Goal: Contribute content

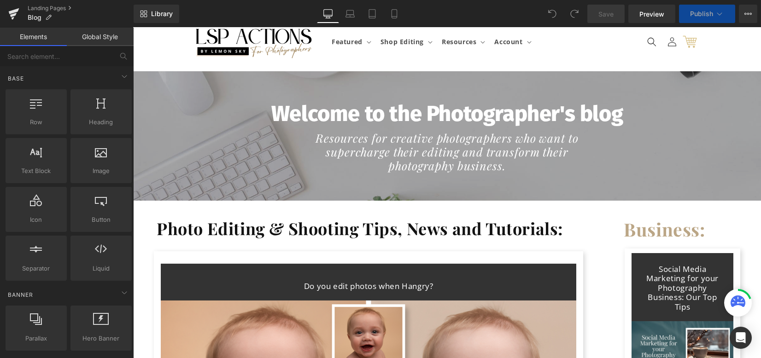
scroll to position [61, 0]
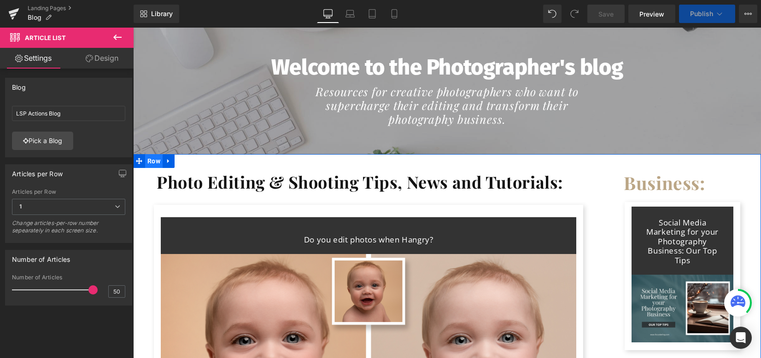
click at [154, 163] on span "Row" at bounding box center [154, 161] width 18 height 14
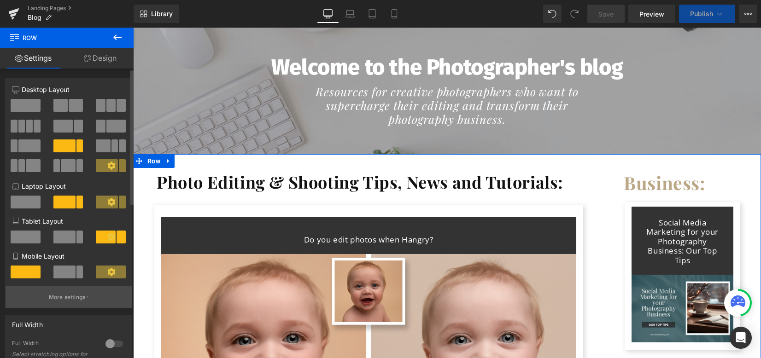
drag, startPoint x: 55, startPoint y: 303, endPoint x: 60, endPoint y: 141, distance: 161.3
click at [55, 302] on p "More settings" at bounding box center [67, 297] width 37 height 8
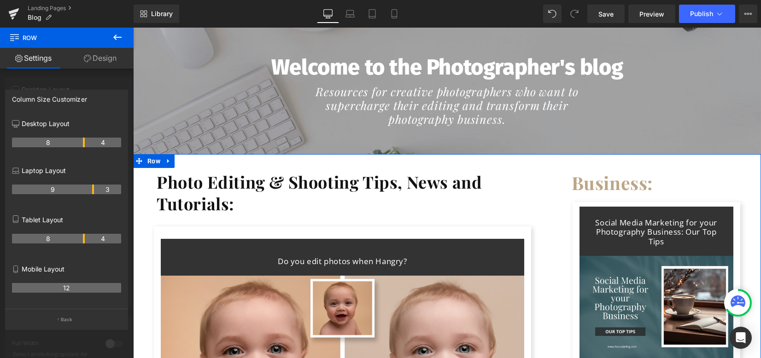
drag, startPoint x: 92, startPoint y: 145, endPoint x: 83, endPoint y: 145, distance: 9.2
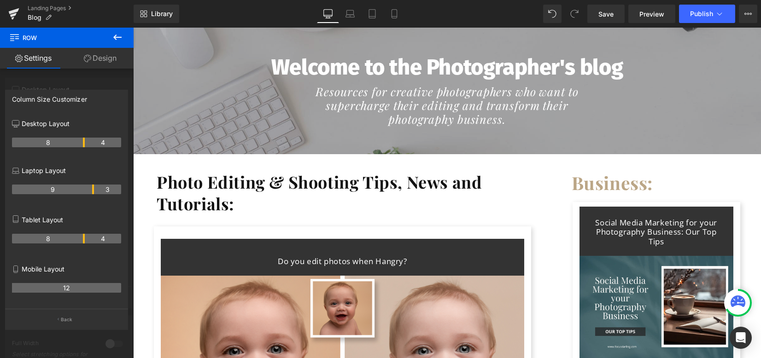
click at [117, 36] on icon at bounding box center [117, 37] width 11 height 11
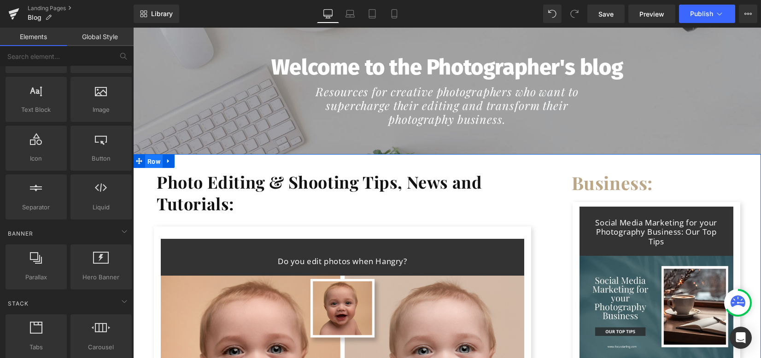
click at [158, 161] on span "Row" at bounding box center [154, 162] width 18 height 14
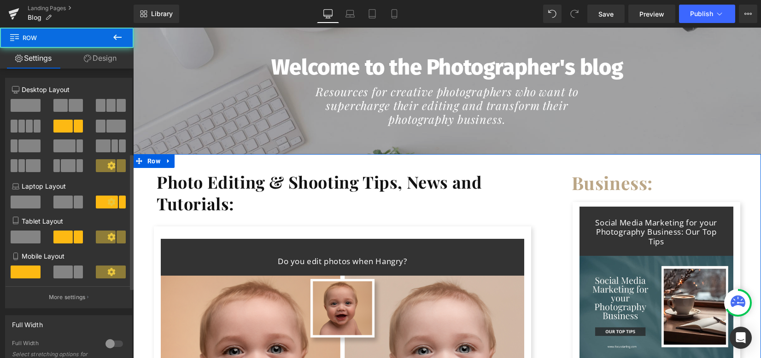
scroll to position [184, 0]
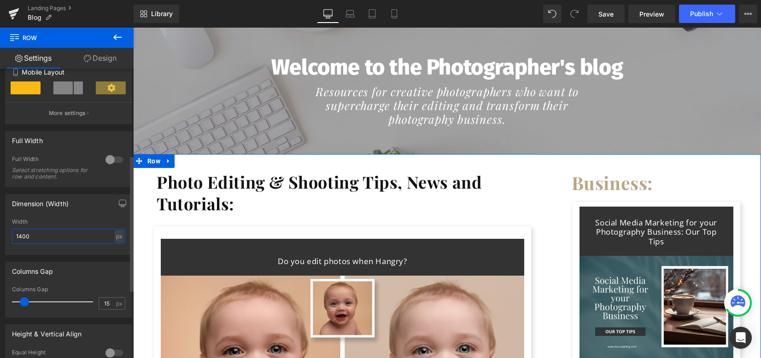
click at [0, 238] on div "Dimension (Width) 1400px Width 1400 px % px" at bounding box center [69, 222] width 138 height 68
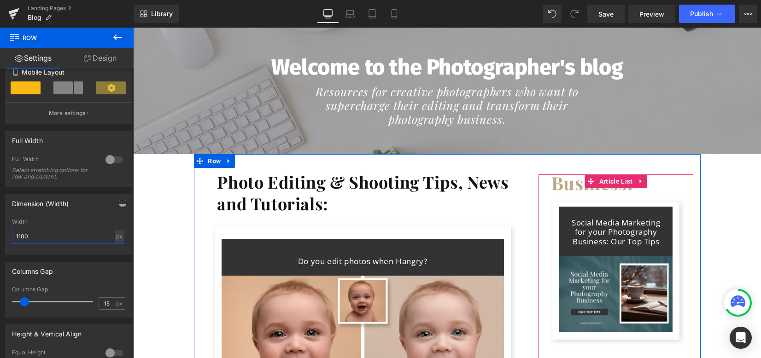
type input "1100"
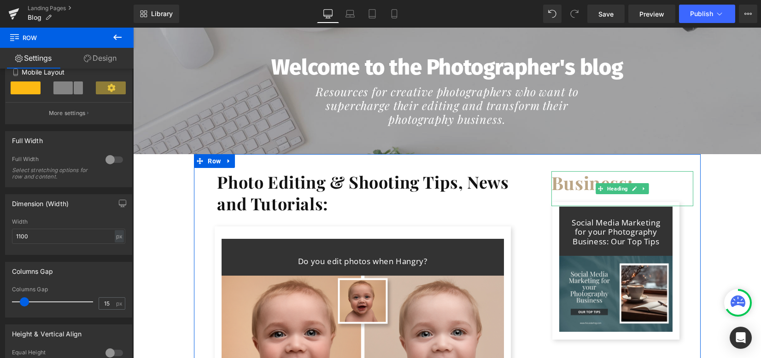
click at [554, 174] on b "Business:" at bounding box center [591, 183] width 81 height 24
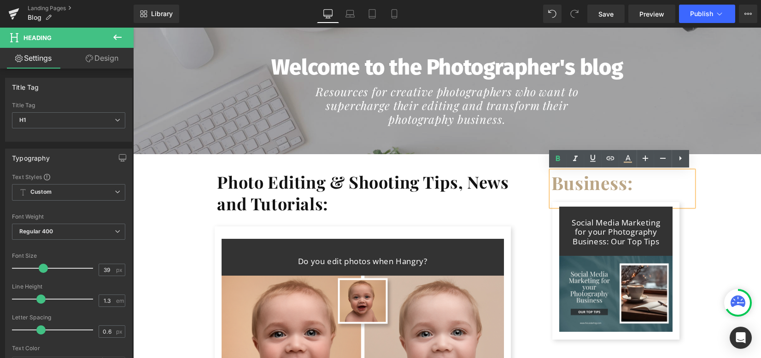
click at [558, 172] on b "Business:" at bounding box center [591, 183] width 81 height 24
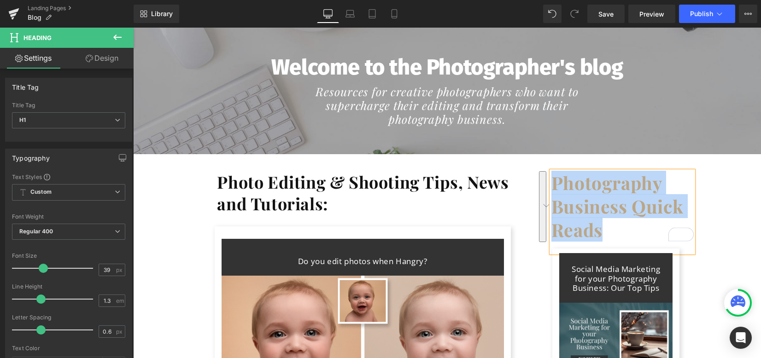
click at [599, 199] on b "Photography Business Quick Reads" at bounding box center [617, 206] width 132 height 70
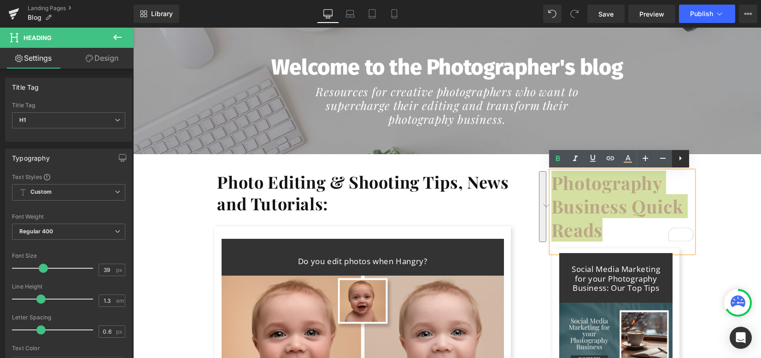
click at [673, 165] on link at bounding box center [681, 159] width 18 height 18
click at [652, 160] on link at bounding box center [646, 159] width 18 height 18
click at [652, 159] on link at bounding box center [646, 159] width 18 height 18
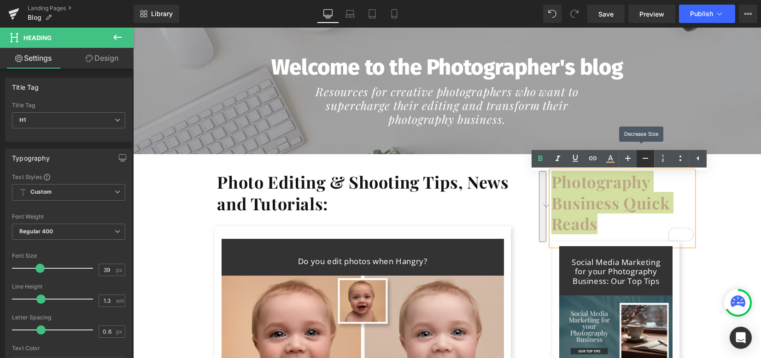
click at [651, 159] on link at bounding box center [646, 159] width 18 height 18
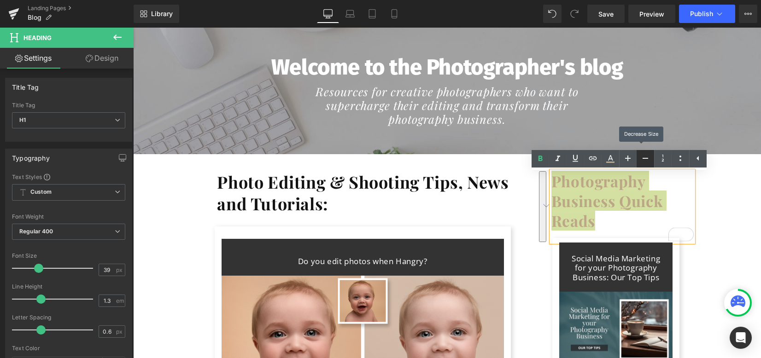
click at [651, 159] on link at bounding box center [646, 159] width 18 height 18
click at [651, 158] on link at bounding box center [646, 159] width 18 height 18
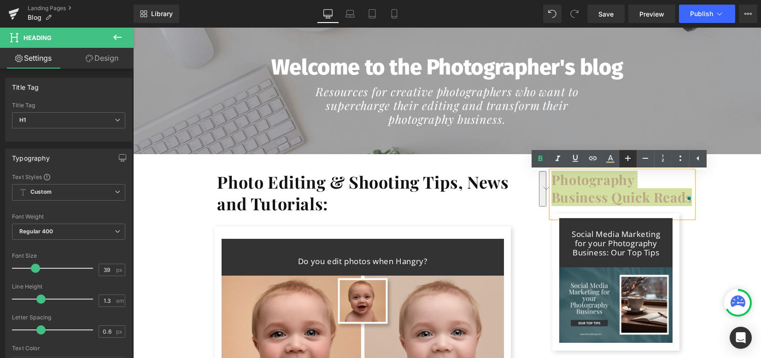
click at [627, 158] on icon at bounding box center [628, 159] width 6 height 6
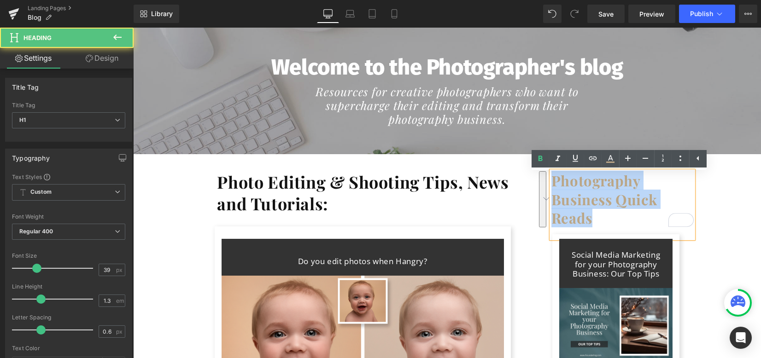
click at [692, 214] on div "Photography Business Quick Reads" at bounding box center [622, 204] width 142 height 67
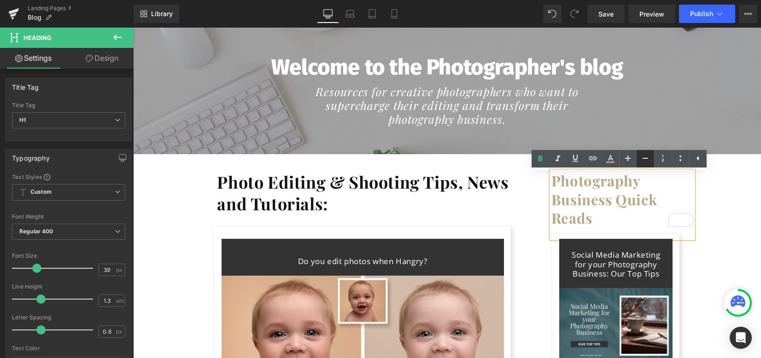
drag, startPoint x: 640, startPoint y: 160, endPoint x: 649, endPoint y: 164, distance: 9.3
click at [641, 160] on icon at bounding box center [645, 158] width 11 height 11
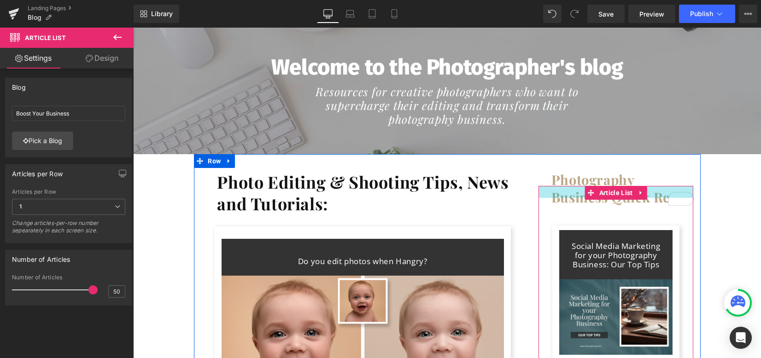
drag, startPoint x: 548, startPoint y: 187, endPoint x: 671, endPoint y: 200, distance: 123.3
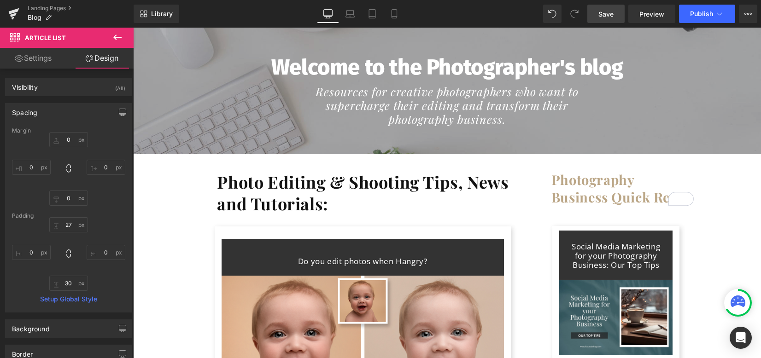
click at [611, 12] on span "Save" at bounding box center [605, 14] width 15 height 10
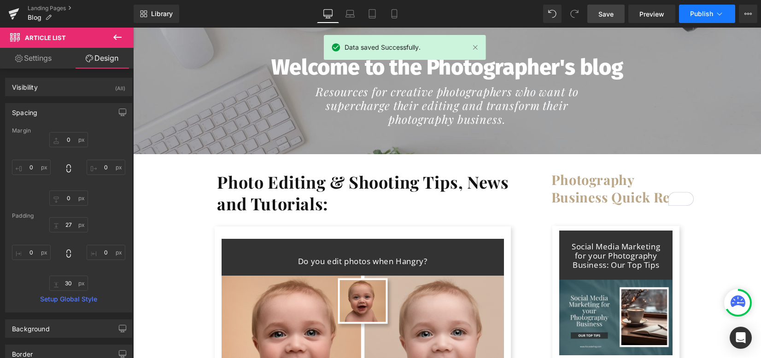
click at [712, 13] on span "Publish" at bounding box center [701, 13] width 23 height 7
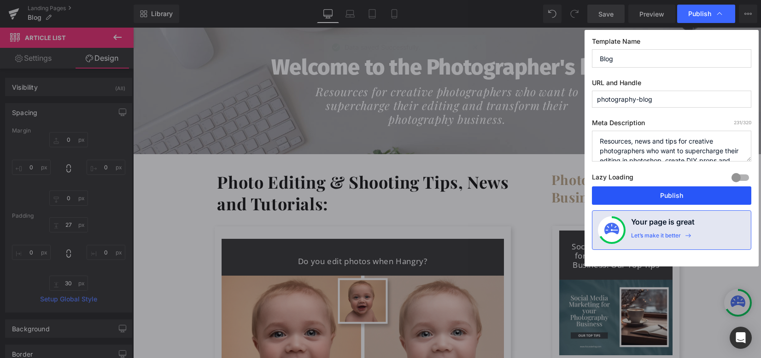
click at [657, 198] on button "Publish" at bounding box center [671, 196] width 159 height 18
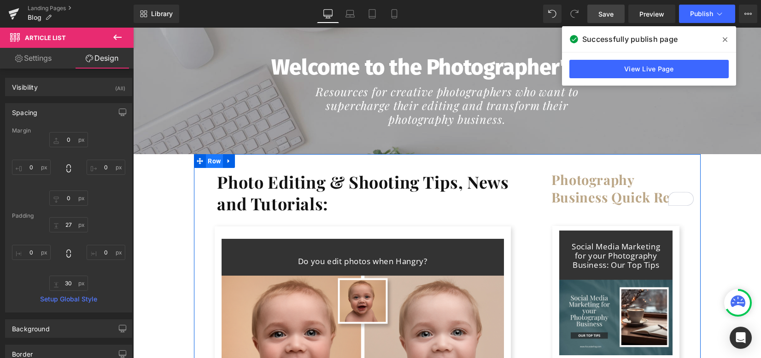
click at [214, 161] on span "Row" at bounding box center [215, 161] width 18 height 14
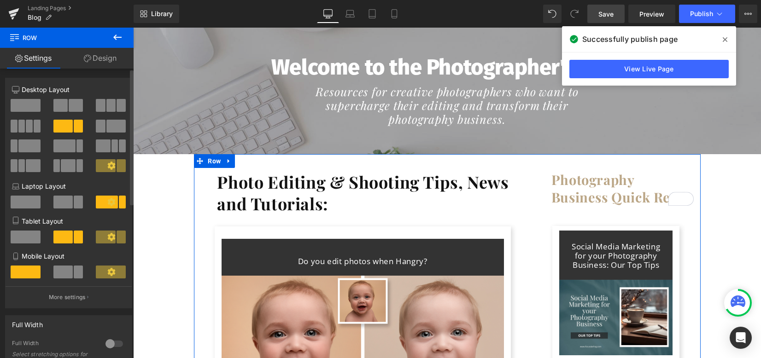
click at [38, 107] on span at bounding box center [26, 105] width 30 height 13
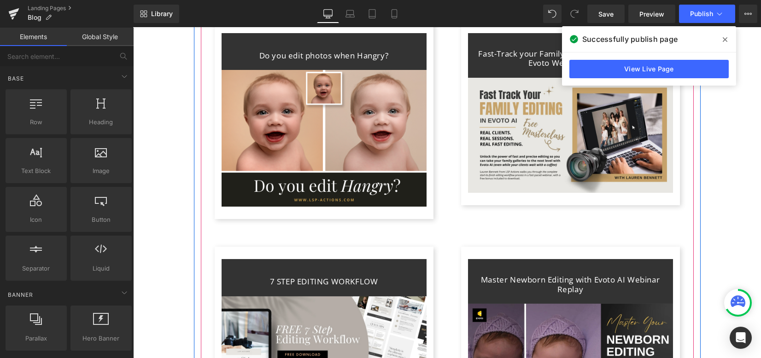
scroll to position [307, 0]
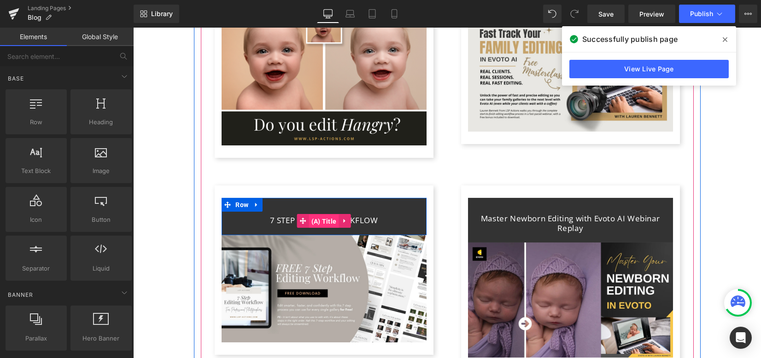
click at [319, 222] on span "(A) Title" at bounding box center [324, 222] width 30 height 14
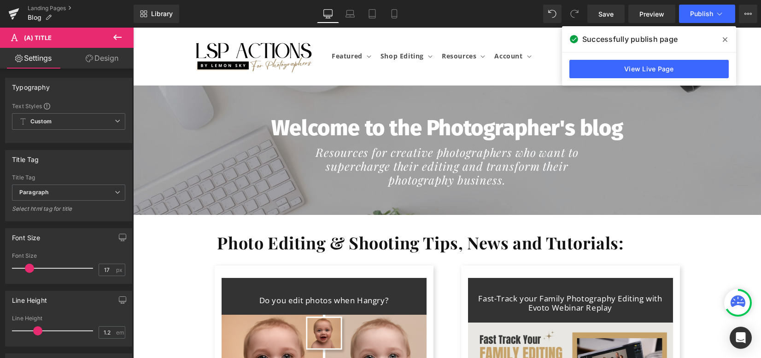
scroll to position [0, 0]
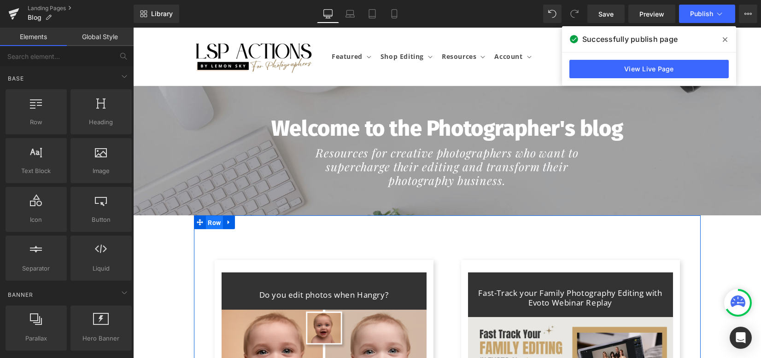
click at [207, 226] on span "Row" at bounding box center [215, 223] width 18 height 14
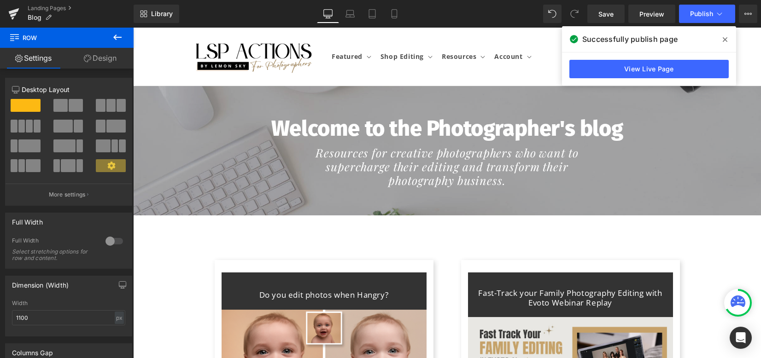
click at [116, 35] on icon at bounding box center [117, 38] width 8 height 6
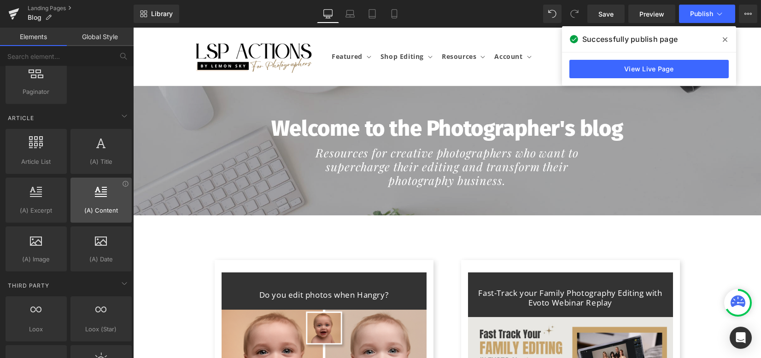
scroll to position [1660, 0]
click at [347, 18] on icon at bounding box center [350, 13] width 9 height 9
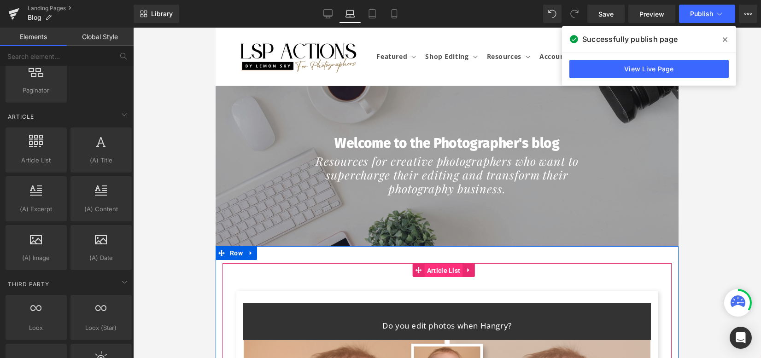
click at [430, 270] on span "Article List" at bounding box center [443, 271] width 38 height 14
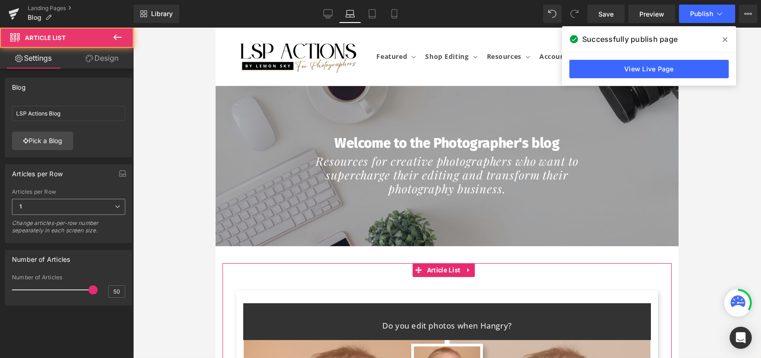
click at [115, 204] on icon at bounding box center [118, 207] width 6 height 6
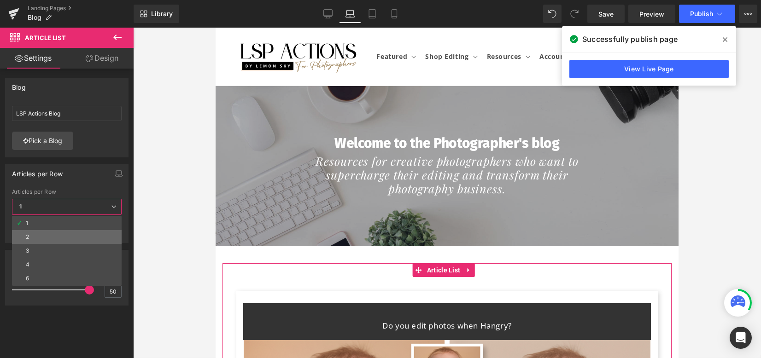
click at [79, 231] on li "2" at bounding box center [67, 237] width 110 height 14
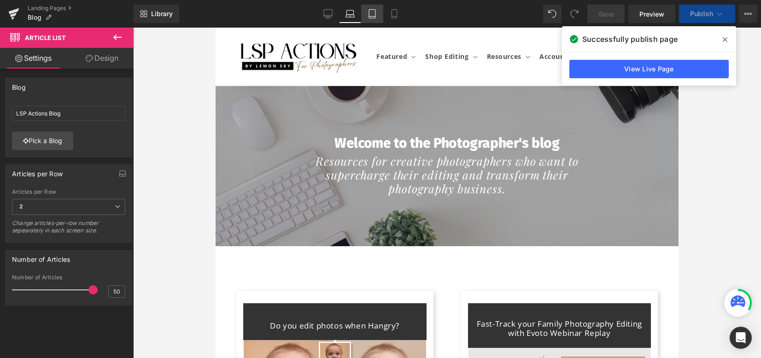
click at [369, 16] on icon at bounding box center [372, 14] width 6 height 9
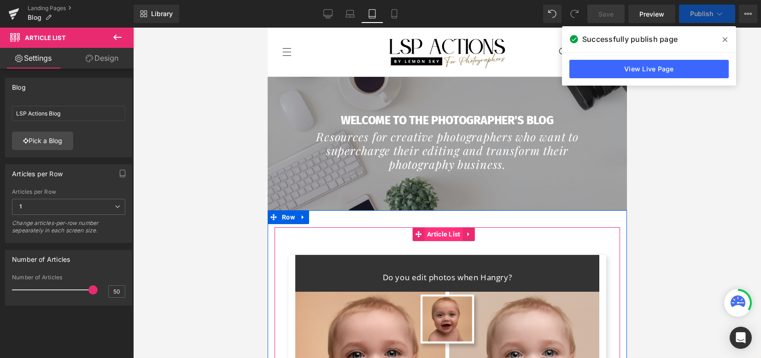
click at [439, 229] on span "Article List" at bounding box center [443, 235] width 38 height 14
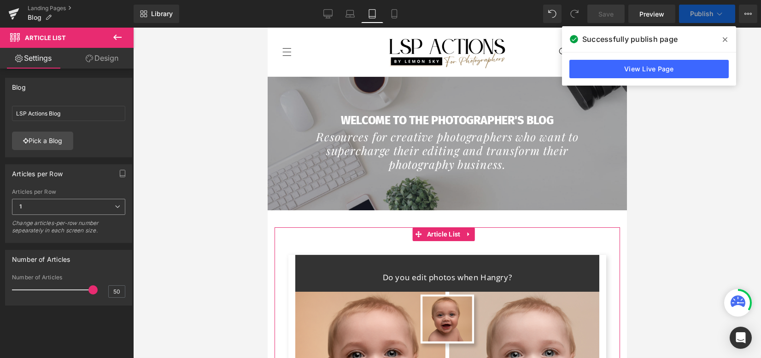
click at [115, 205] on icon at bounding box center [118, 207] width 6 height 6
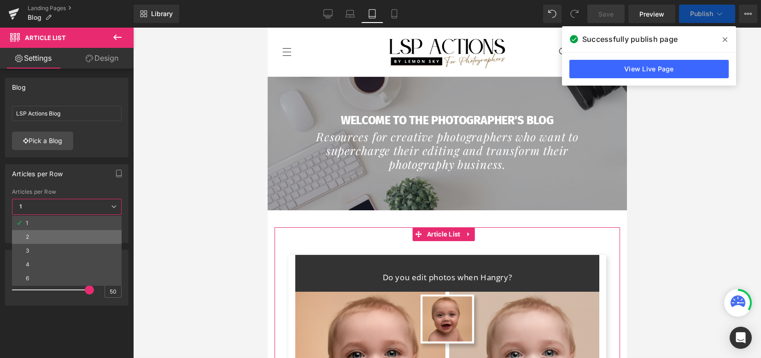
click at [86, 234] on li "2" at bounding box center [67, 237] width 110 height 14
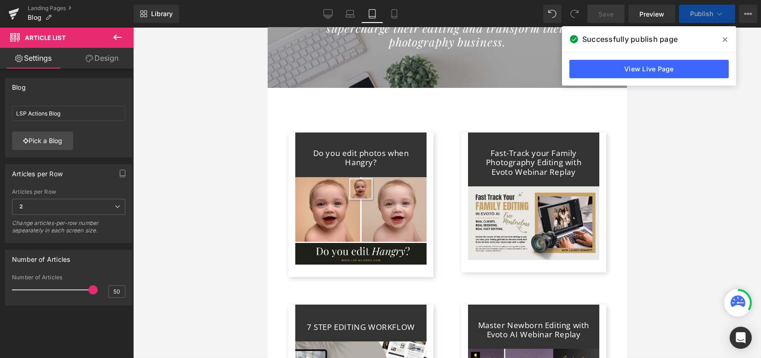
scroll to position [0, 0]
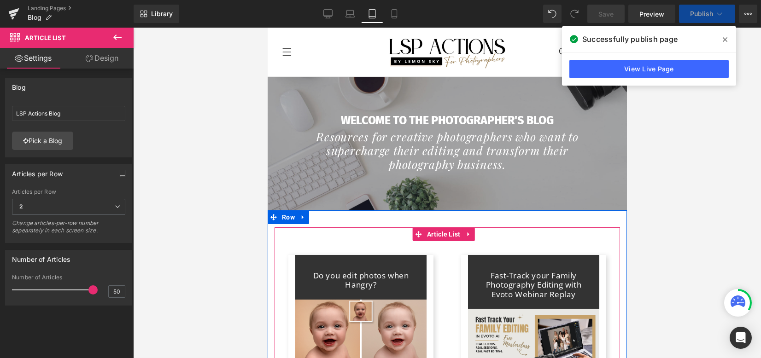
click at [440, 255] on div "Do you edit photos when Hangry? (A) Title Row (A) Image Row Article" at bounding box center [360, 327] width 173 height 172
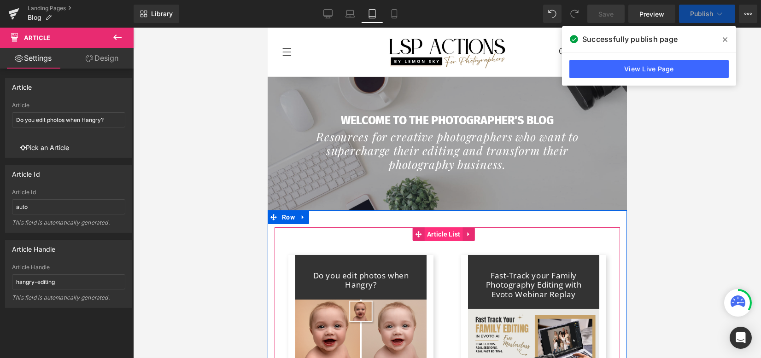
click at [441, 231] on span "Article List" at bounding box center [443, 235] width 38 height 14
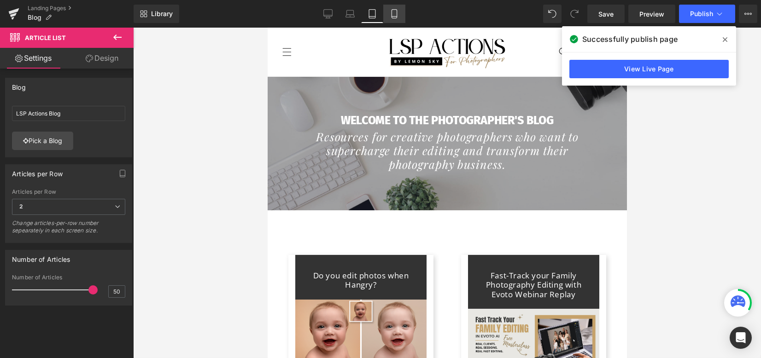
click at [395, 12] on icon at bounding box center [394, 13] width 9 height 9
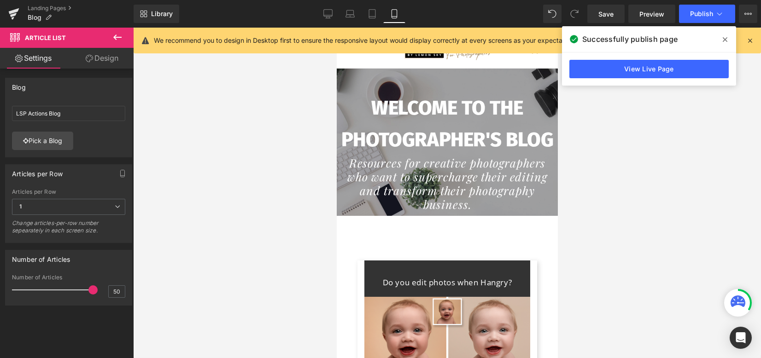
scroll to position [4, 0]
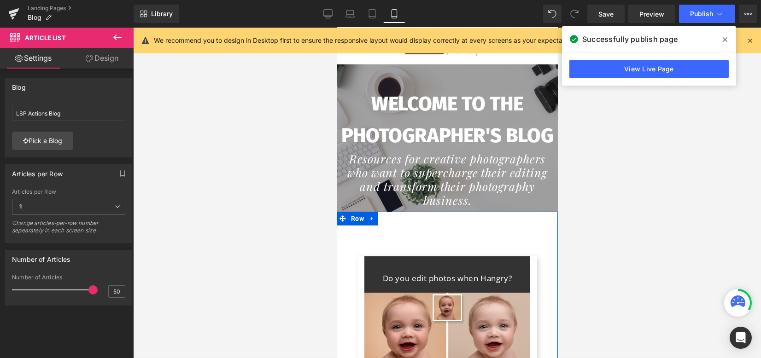
drag, startPoint x: 485, startPoint y: 228, endPoint x: 486, endPoint y: 220, distance: 8.0
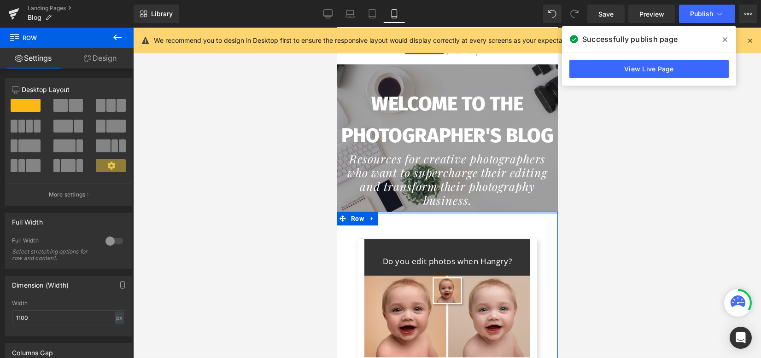
drag, startPoint x: 481, startPoint y: 212, endPoint x: 480, endPoint y: 181, distance: 30.9
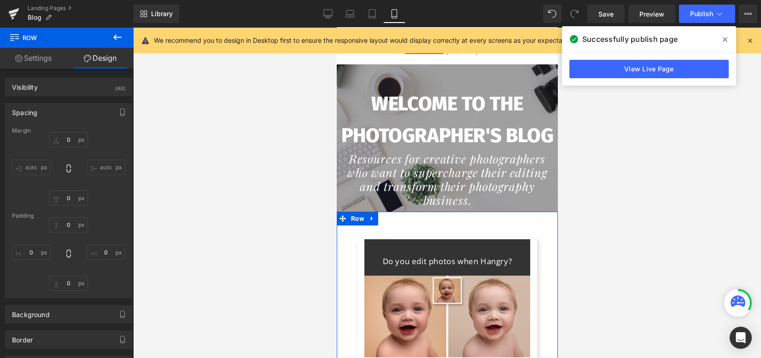
type input "0"
type input "10"
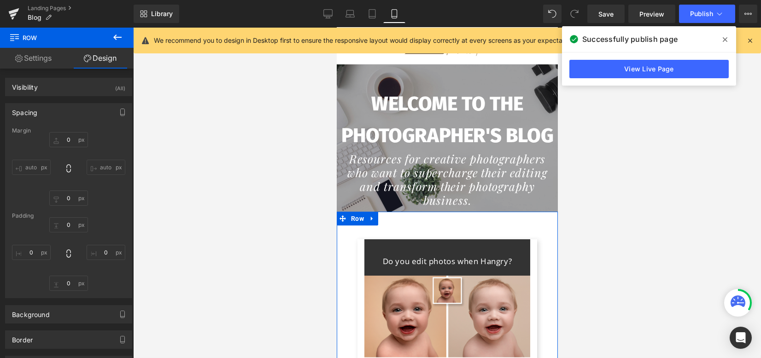
type input "0"
click at [375, 17] on icon at bounding box center [372, 14] width 6 height 9
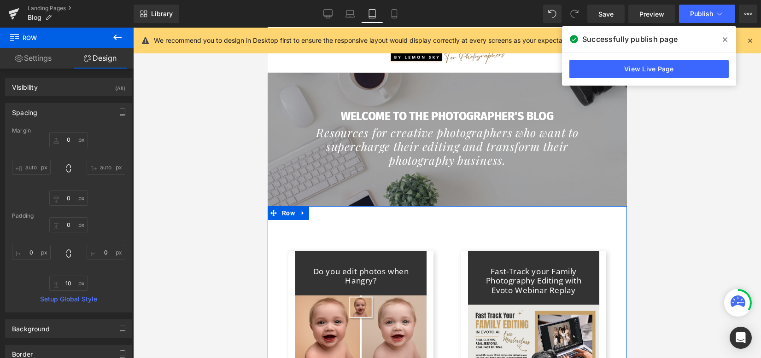
type input "0"
type input "37"
type input "0"
type input "10"
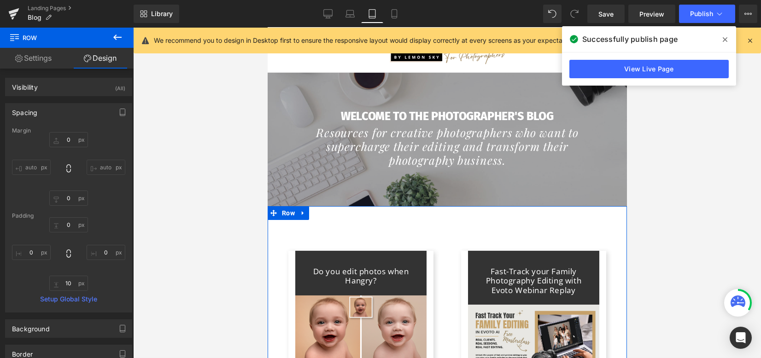
type input "0"
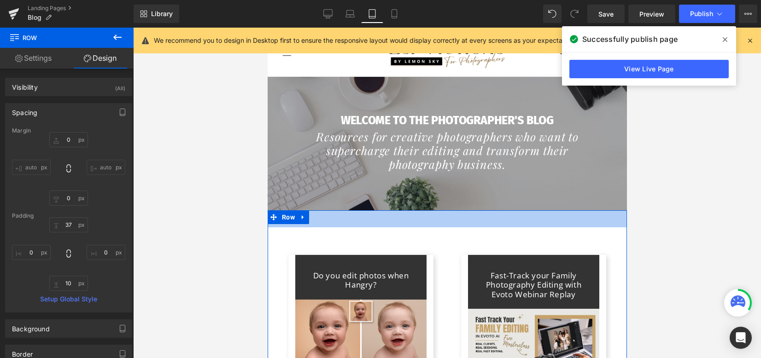
type input "0px"
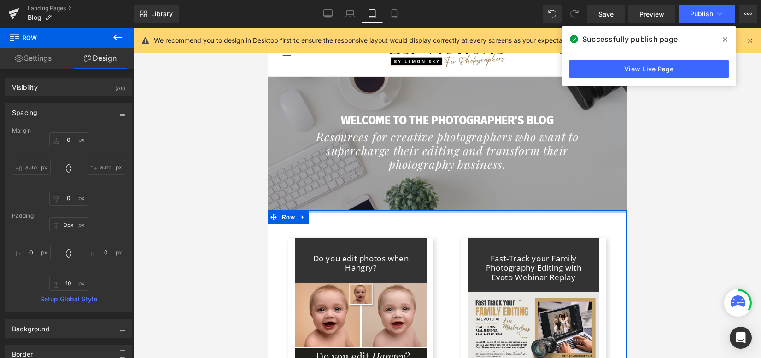
drag, startPoint x: 445, startPoint y: 224, endPoint x: 446, endPoint y: 199, distance: 24.4
click at [602, 11] on span "Save" at bounding box center [605, 14] width 15 height 10
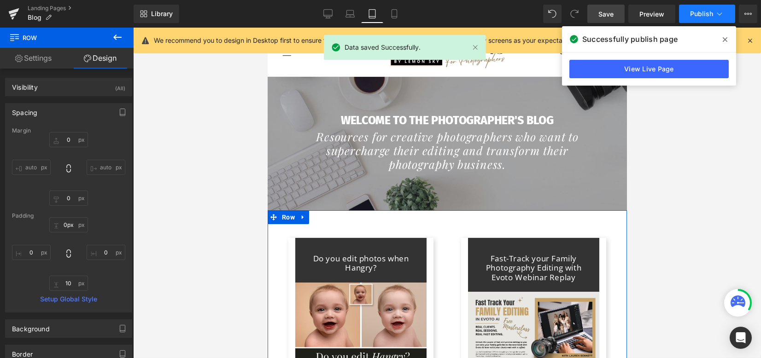
click at [701, 11] on span "Publish" at bounding box center [701, 13] width 23 height 7
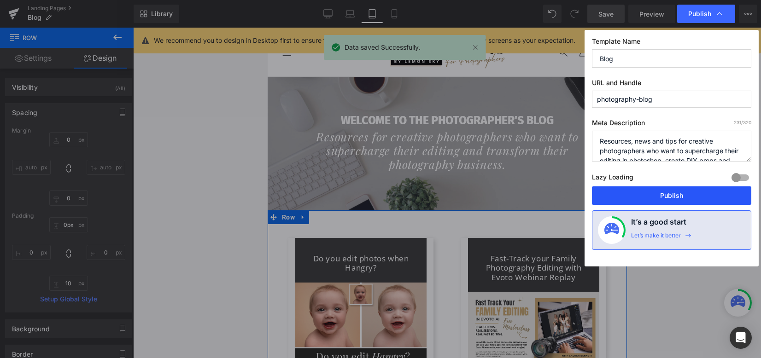
click at [671, 194] on button "Publish" at bounding box center [671, 196] width 159 height 18
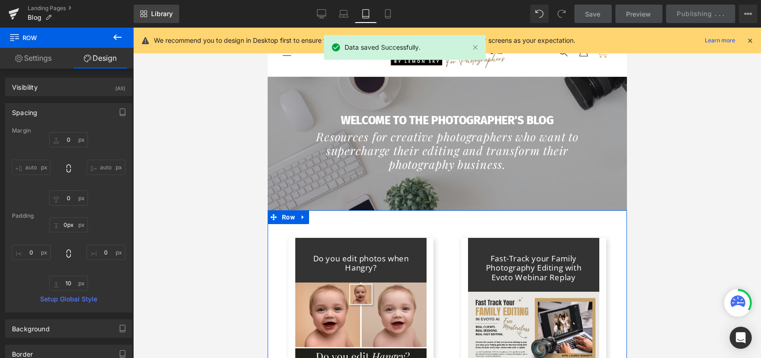
click at [164, 19] on link "Library" at bounding box center [157, 14] width 46 height 18
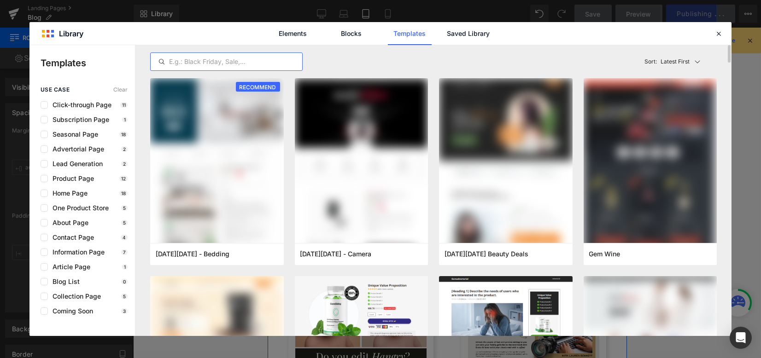
click at [245, 63] on input "text" at bounding box center [227, 61] width 152 height 11
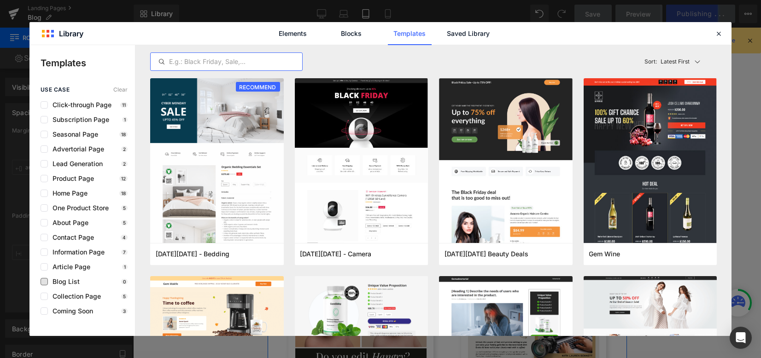
click at [71, 280] on span "Blog List" at bounding box center [64, 281] width 32 height 7
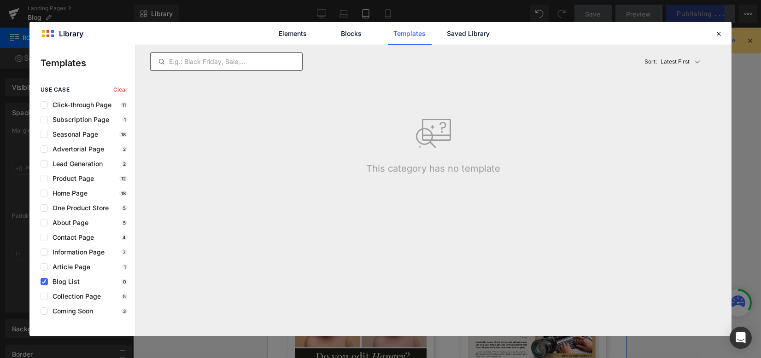
click at [221, 53] on div at bounding box center [226, 62] width 152 height 18
click at [123, 91] on span "Clear" at bounding box center [120, 90] width 14 height 6
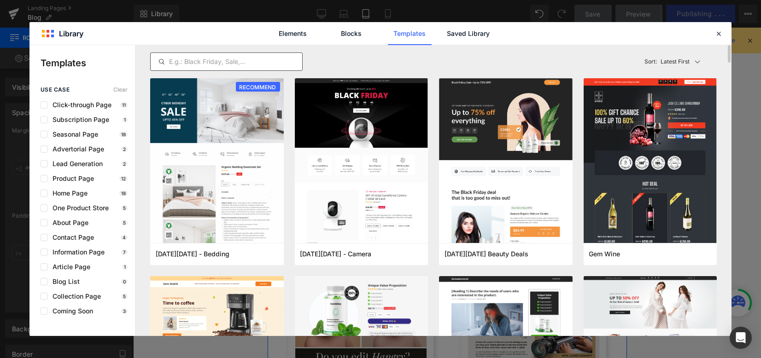
click at [211, 67] on input "text" at bounding box center [227, 61] width 152 height 11
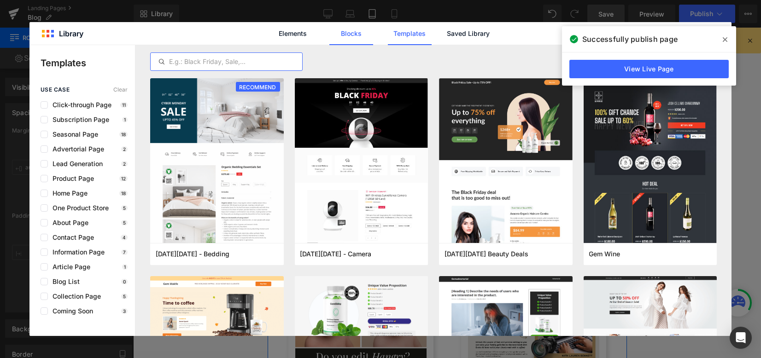
click at [351, 31] on link "Blocks" at bounding box center [351, 33] width 44 height 23
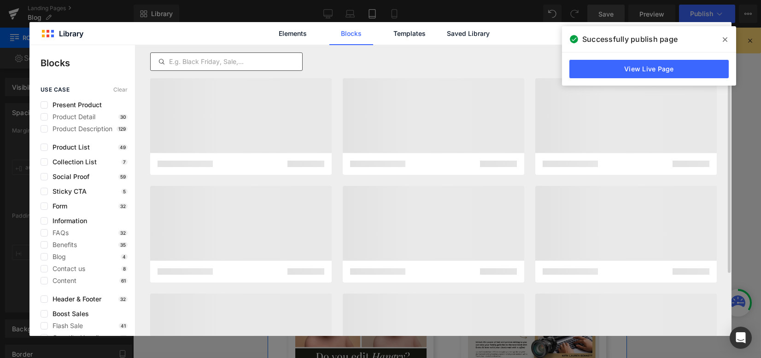
click at [246, 59] on input "text" at bounding box center [227, 61] width 152 height 11
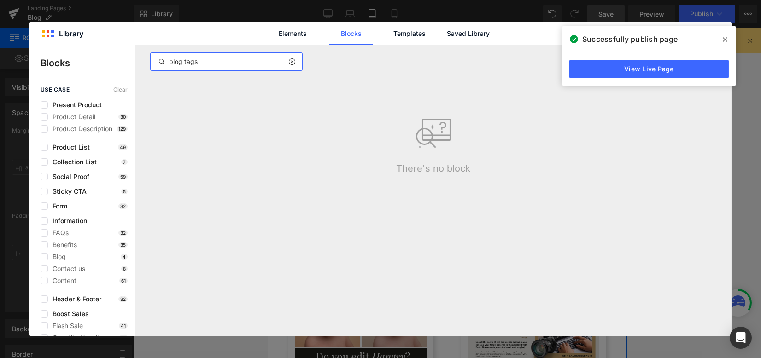
drag, startPoint x: 242, startPoint y: 59, endPoint x: 132, endPoint y: 51, distance: 110.0
click at [132, 51] on div "Blocks use case Clear Present Product Product Detail 30 Product Description 129…" at bounding box center [380, 190] width 702 height 291
type input "article"
click at [64, 259] on span "Blog" at bounding box center [57, 256] width 18 height 7
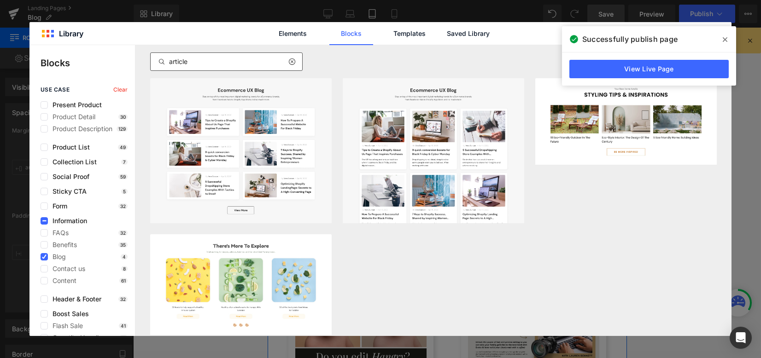
click at [291, 61] on icon at bounding box center [291, 61] width 6 height 7
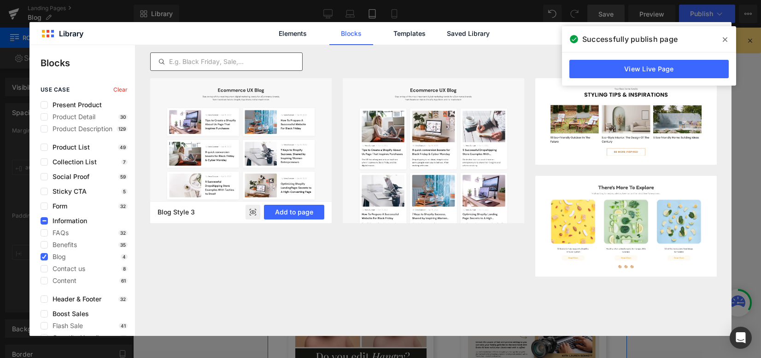
click at [253, 216] on rect at bounding box center [253, 212] width 15 height 15
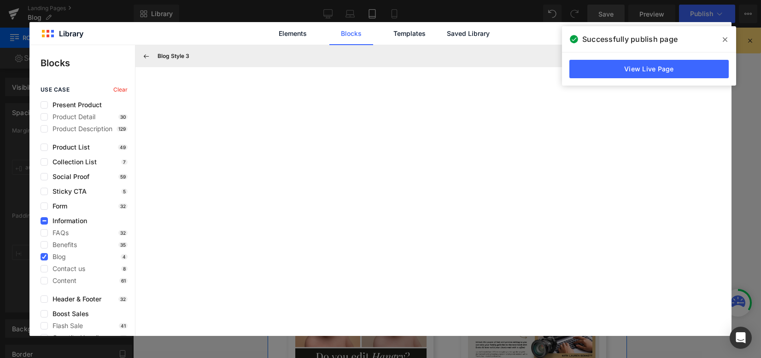
click at [724, 40] on icon at bounding box center [725, 39] width 5 height 5
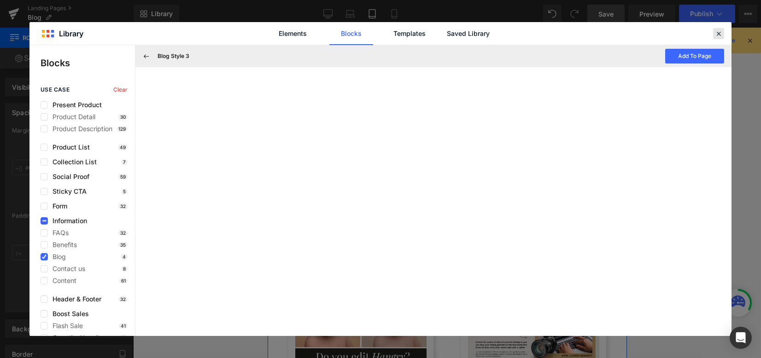
click at [717, 36] on icon at bounding box center [719, 33] width 8 height 8
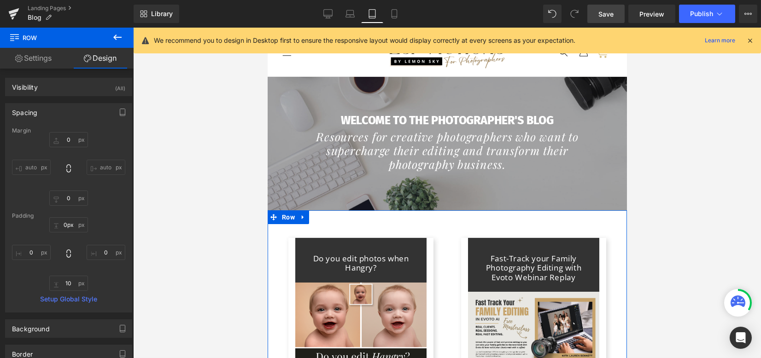
click at [605, 15] on span "Save" at bounding box center [605, 14] width 15 height 10
